Goal: Check status: Check status

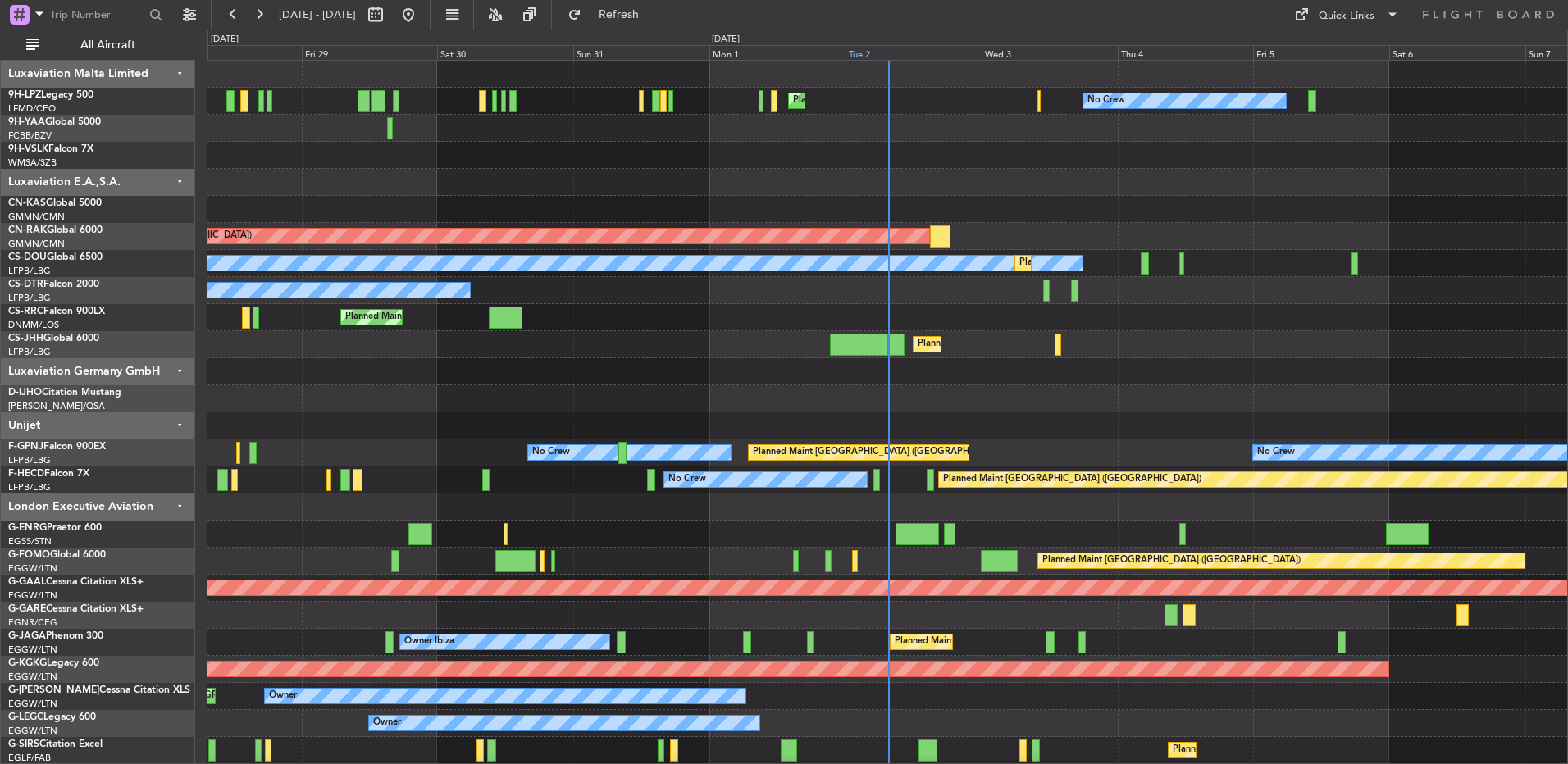
click at [912, 50] on div "Tue 2" at bounding box center [913, 52] width 136 height 15
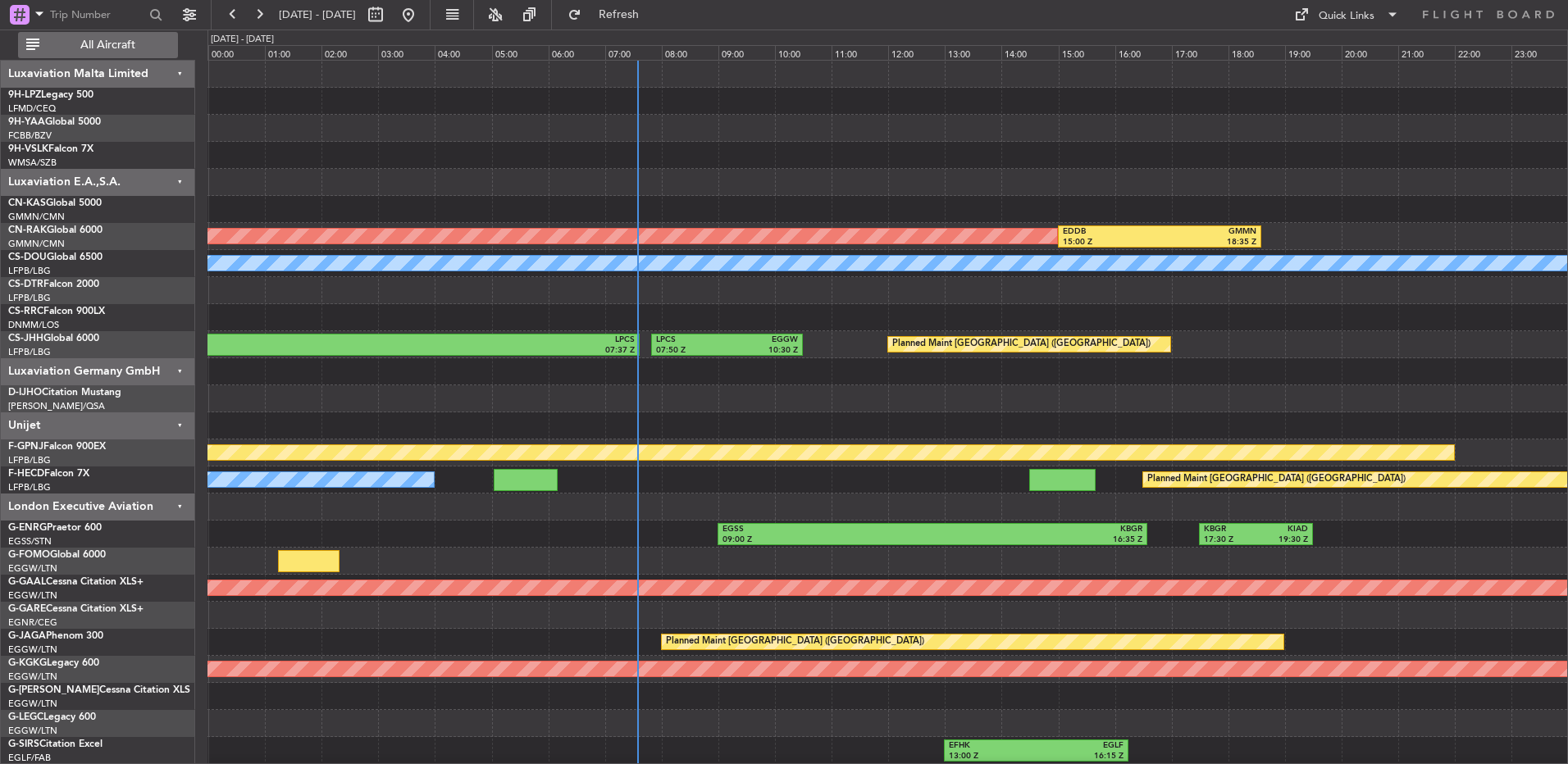
click at [70, 41] on span "All Aircraft" at bounding box center [108, 45] width 131 height 11
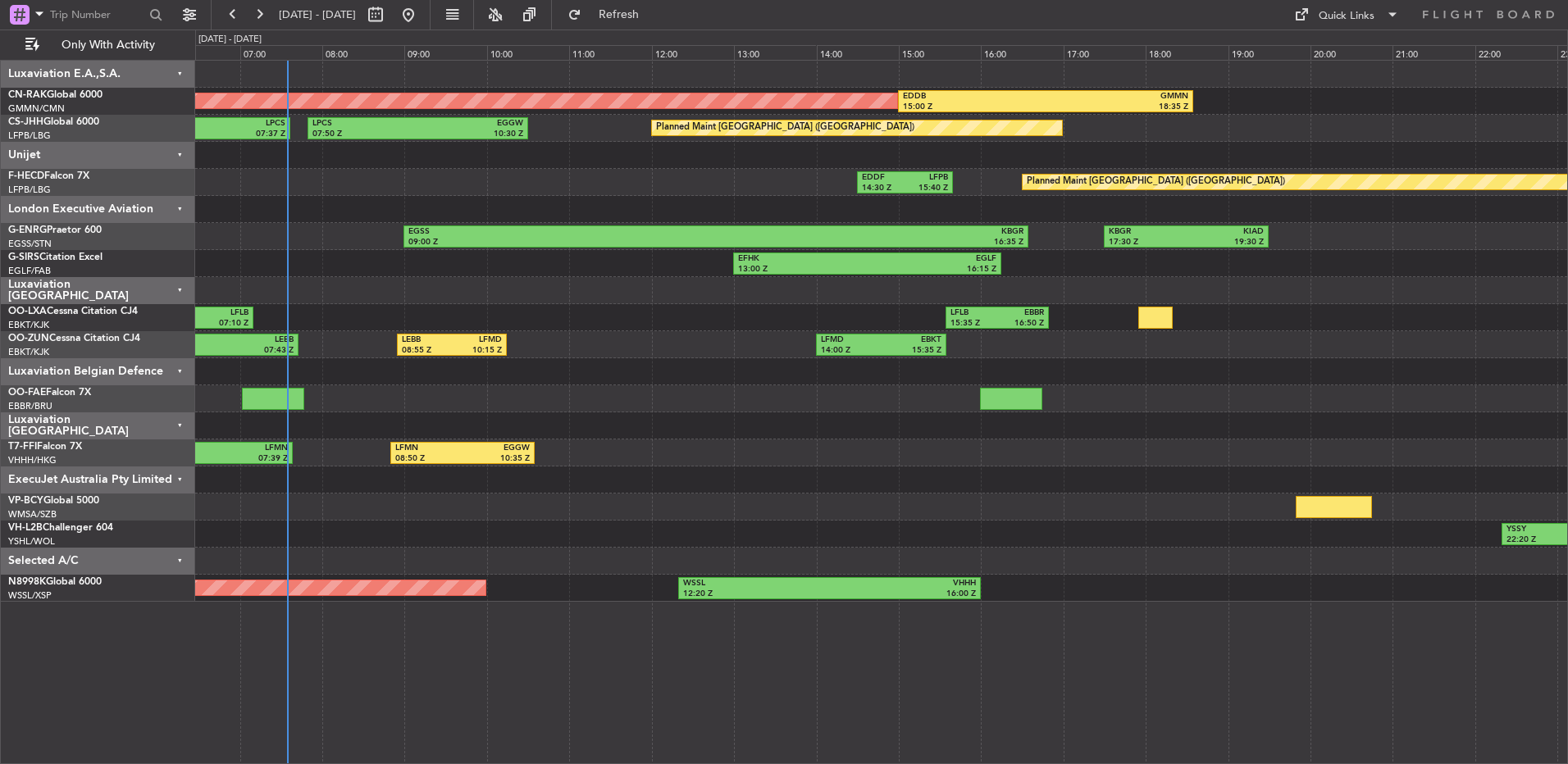
click at [161, 79] on div "Luxaviation E.A.,S.A." at bounding box center [98, 74] width 194 height 27
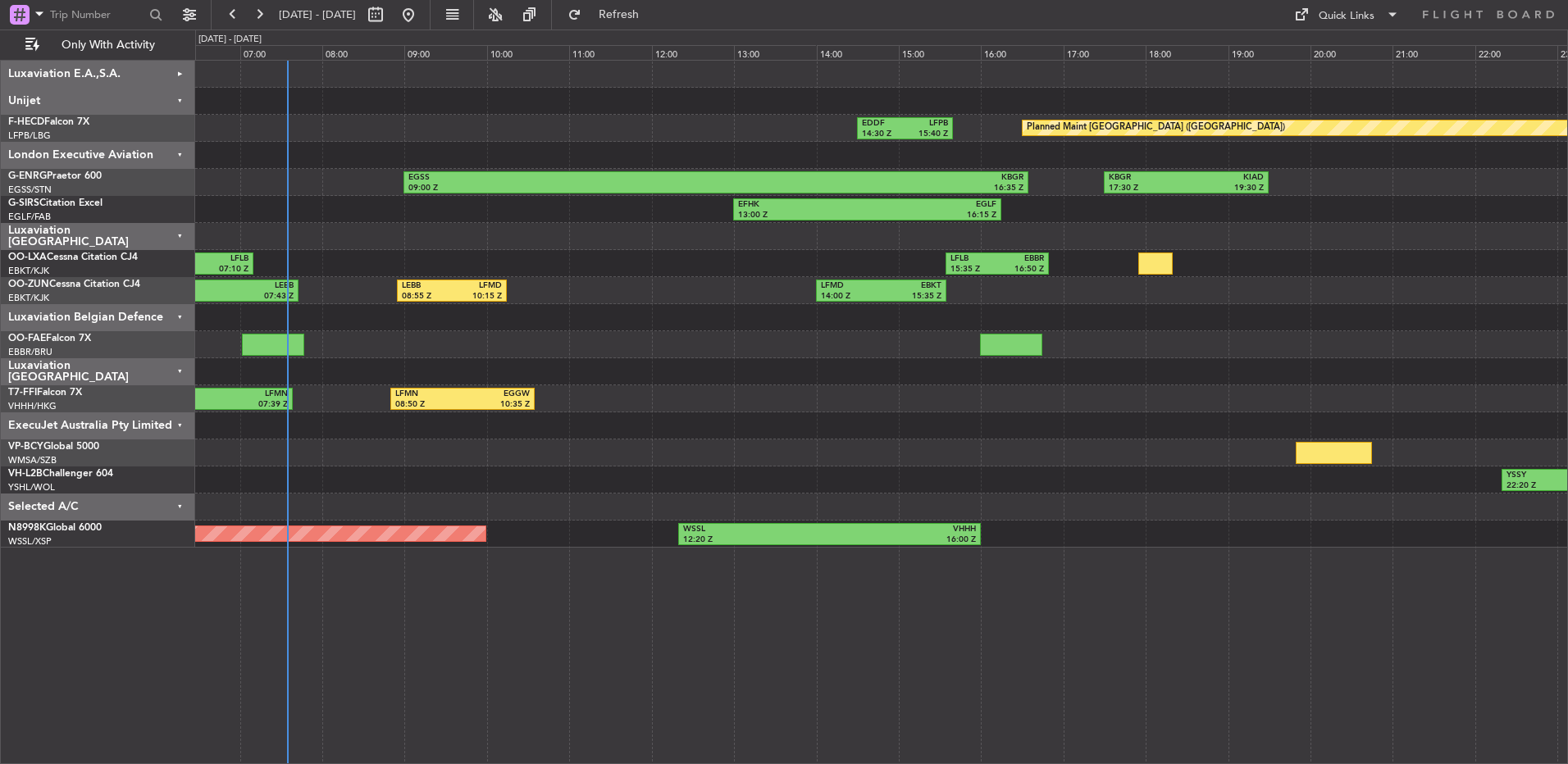
click at [156, 109] on div "Unijet" at bounding box center [98, 101] width 194 height 27
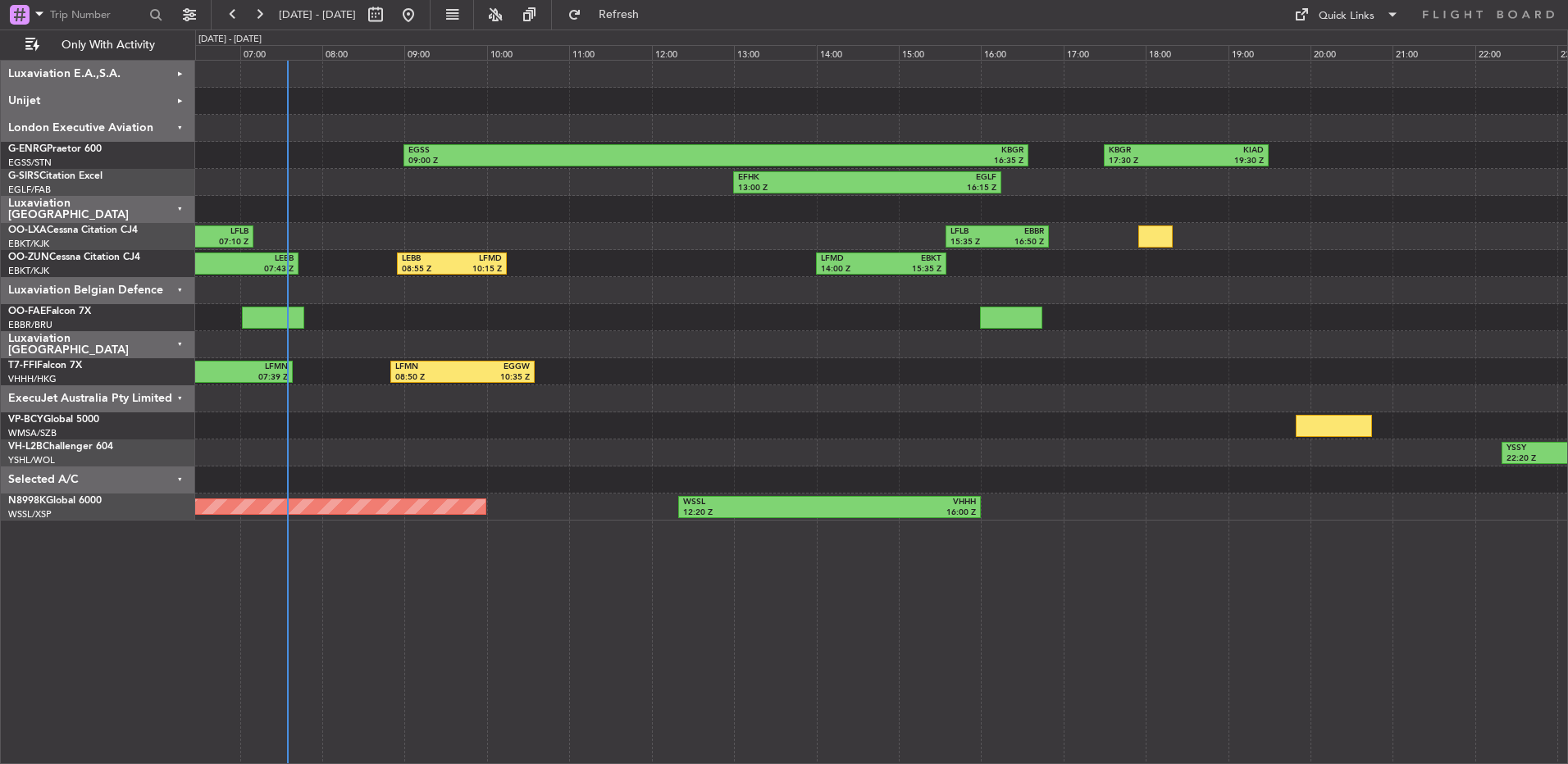
click at [167, 483] on div "Selected A/C" at bounding box center [98, 480] width 194 height 27
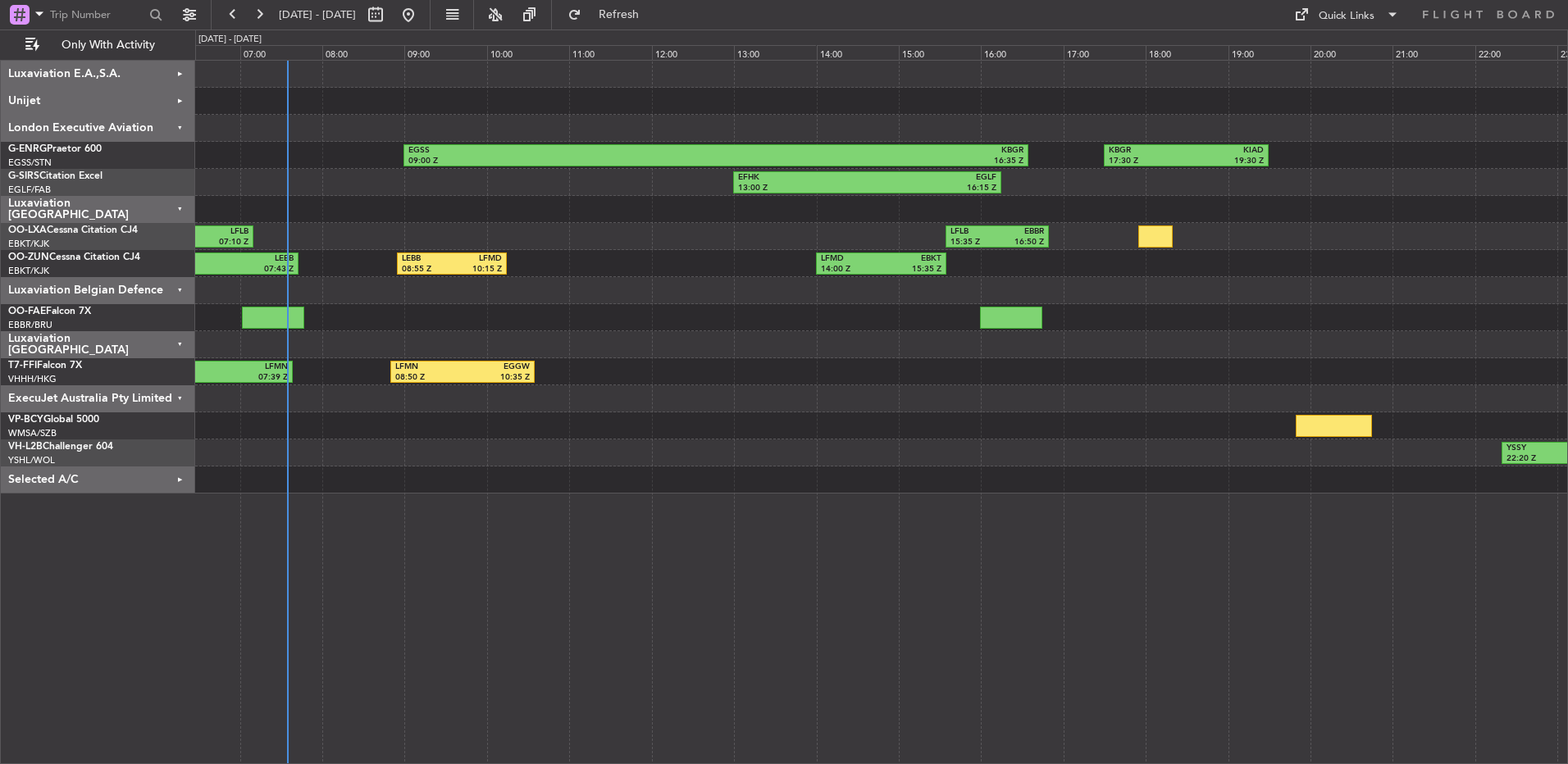
click at [161, 387] on div "ExecuJet Australia Pty Limited" at bounding box center [98, 399] width 194 height 27
